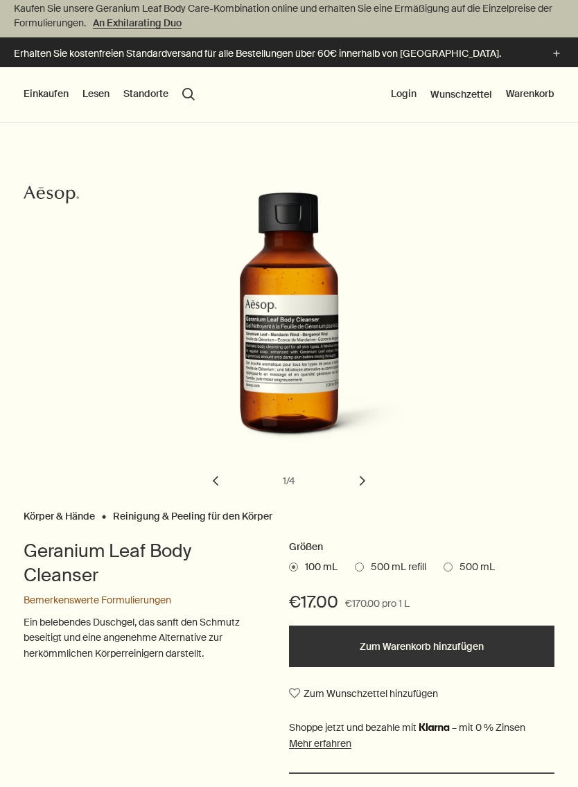
scroll to position [35, 0]
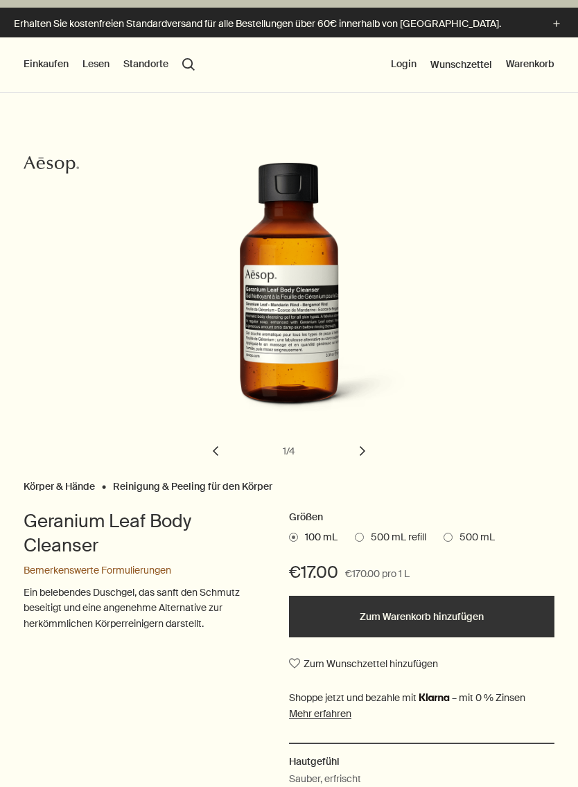
click at [486, 538] on span "500 mL" at bounding box center [474, 538] width 42 height 14
click at [444, 538] on input "500 mL" at bounding box center [444, 535] width 0 height 9
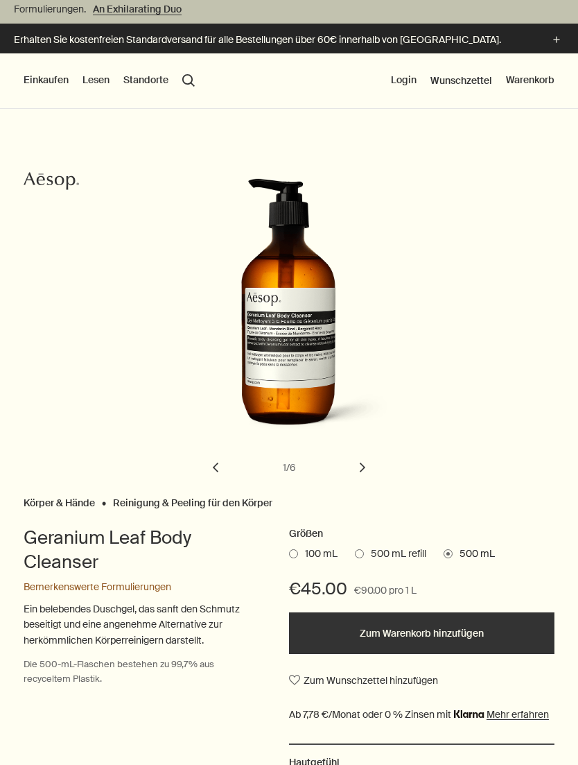
scroll to position [0, 0]
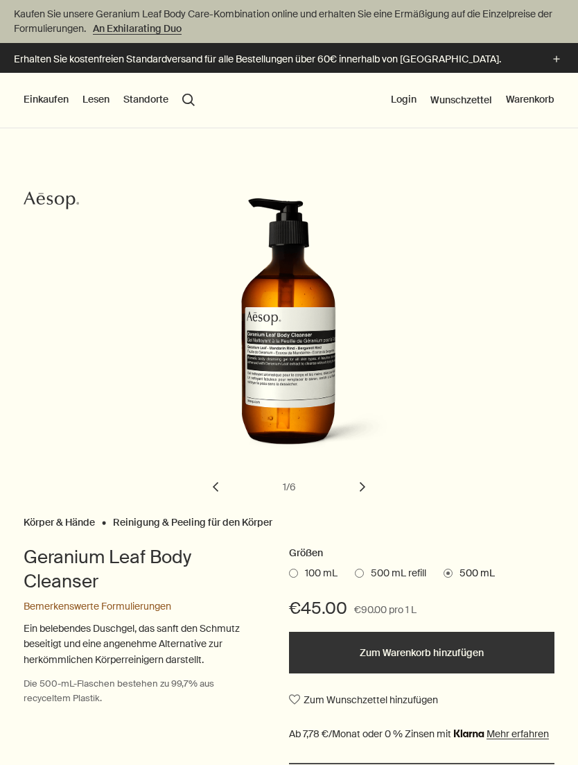
click at [186, 94] on button "search Suchen" at bounding box center [188, 100] width 12 height 12
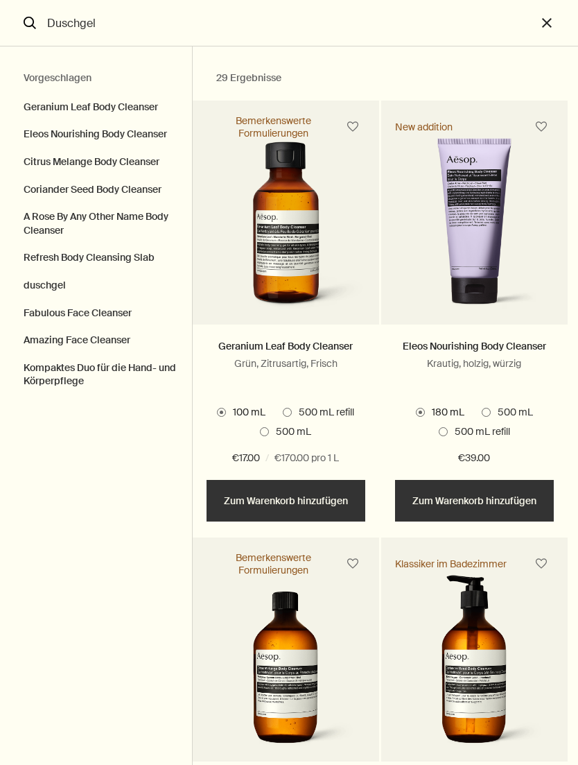
type input "Duschgel"
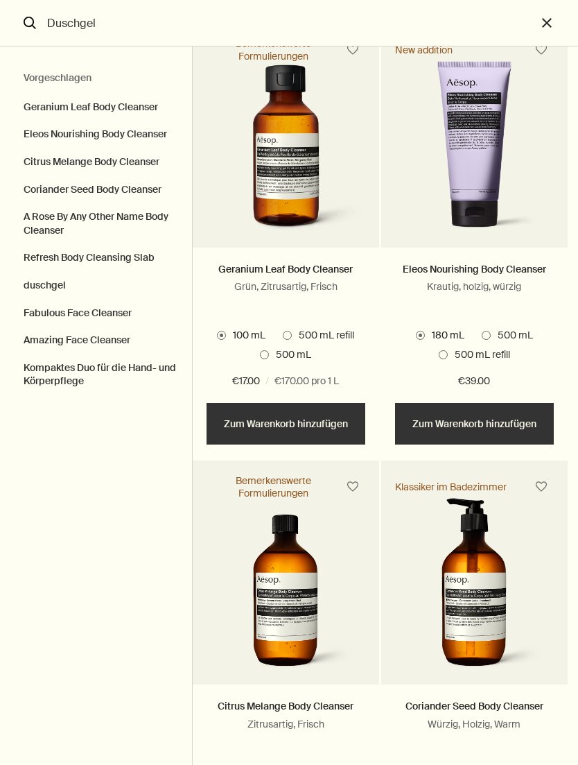
scroll to position [76, 0]
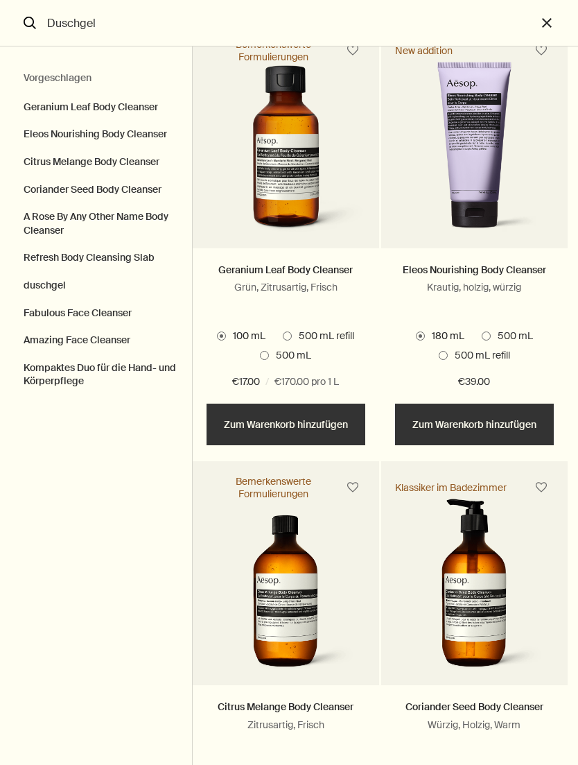
click at [533, 337] on span "500 mL" at bounding box center [512, 336] width 42 height 14
click at [482, 406] on input "500 mL" at bounding box center [482, 410] width 0 height 9
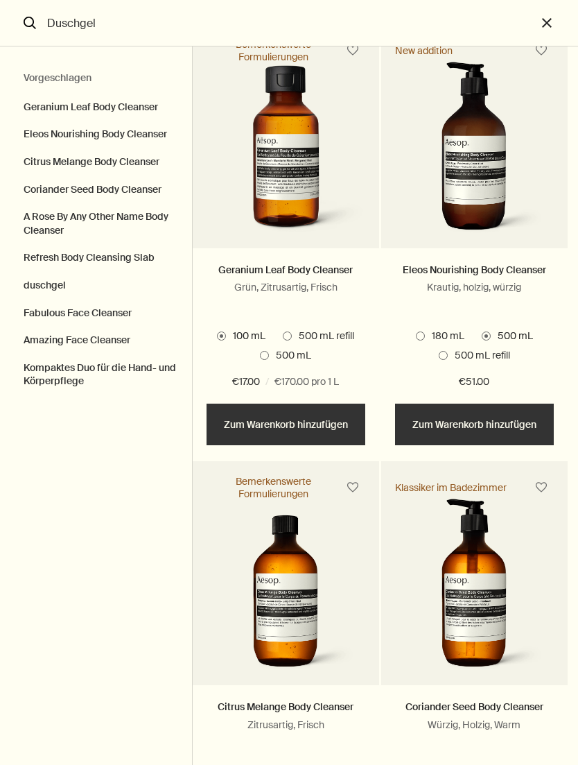
click at [276, 363] on span "500 mL" at bounding box center [290, 356] width 42 height 14
click at [260, 425] on input "500 mL" at bounding box center [260, 429] width 0 height 9
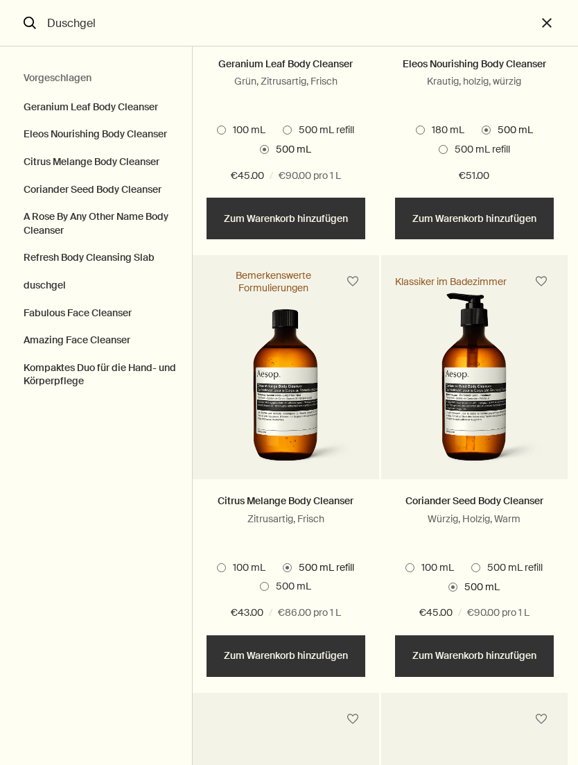
scroll to position [285, 0]
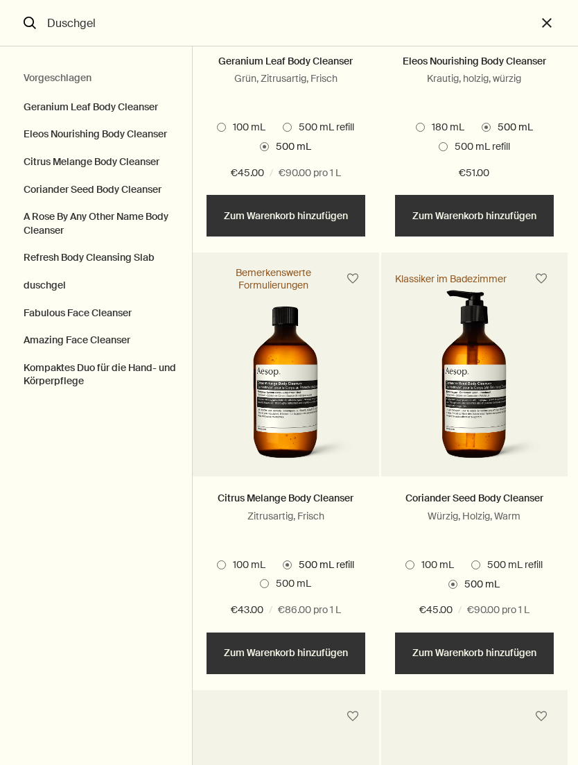
click at [268, 586] on label "500 mL" at bounding box center [285, 584] width 51 height 14
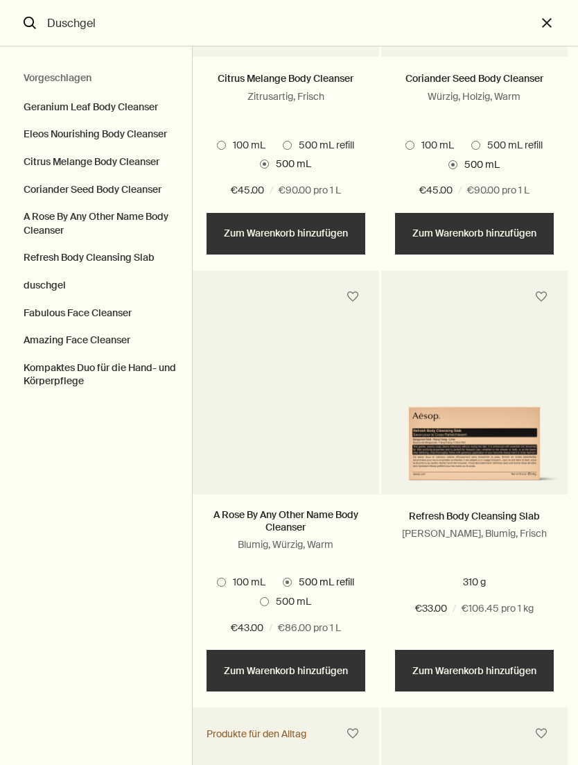
scroll to position [722, 0]
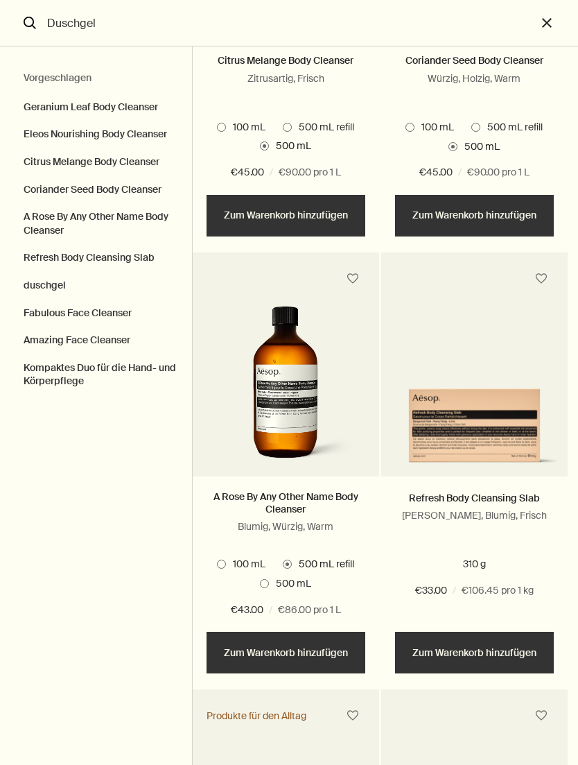
click at [276, 589] on span "500 mL" at bounding box center [290, 584] width 42 height 14
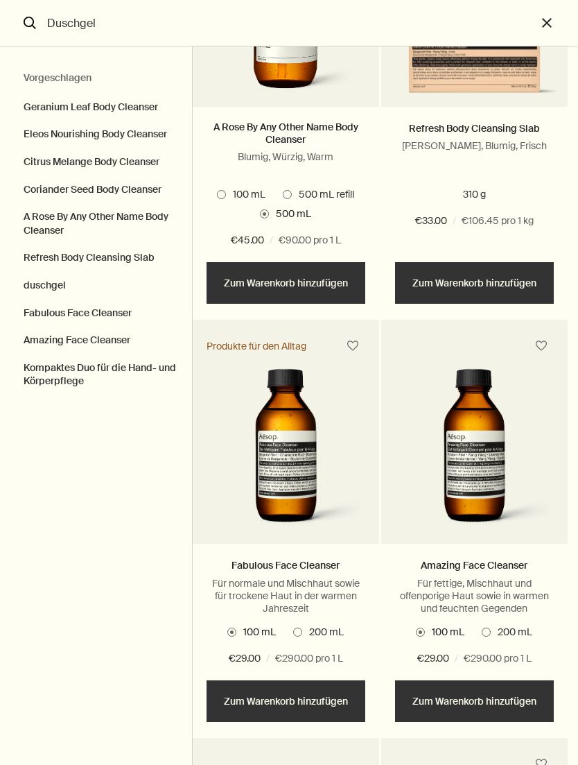
scroll to position [1092, 0]
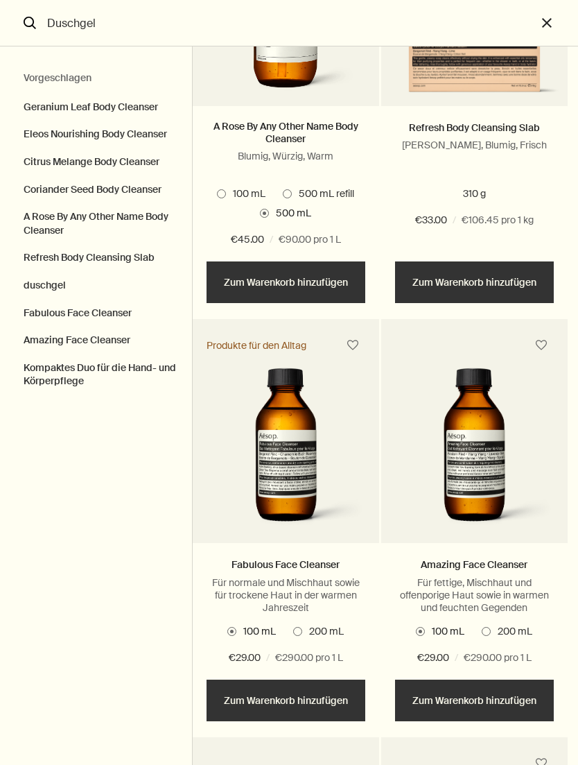
click at [340, 201] on span "500 mL refill" at bounding box center [323, 194] width 62 height 14
click at [293, 220] on span "500 mL" at bounding box center [290, 214] width 42 height 14
click at [345, 201] on span "500 mL refill" at bounding box center [323, 194] width 62 height 14
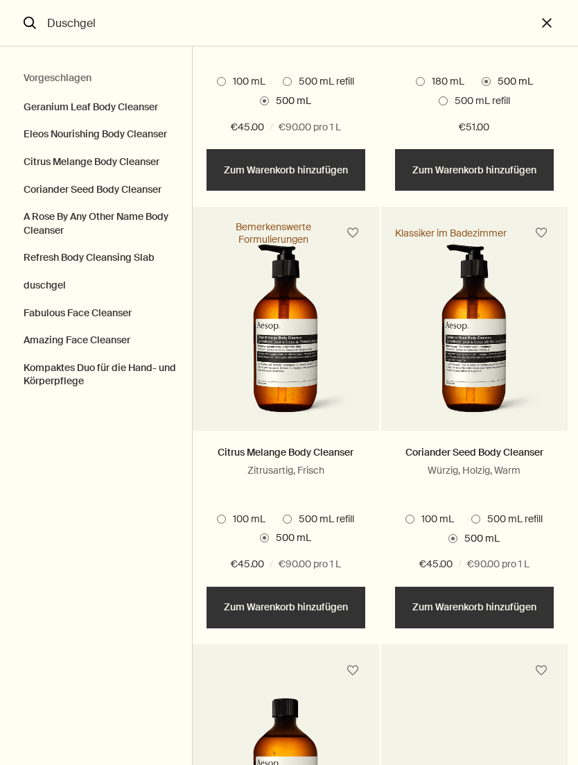
scroll to position [252, 0]
